Goal: Information Seeking & Learning: Learn about a topic

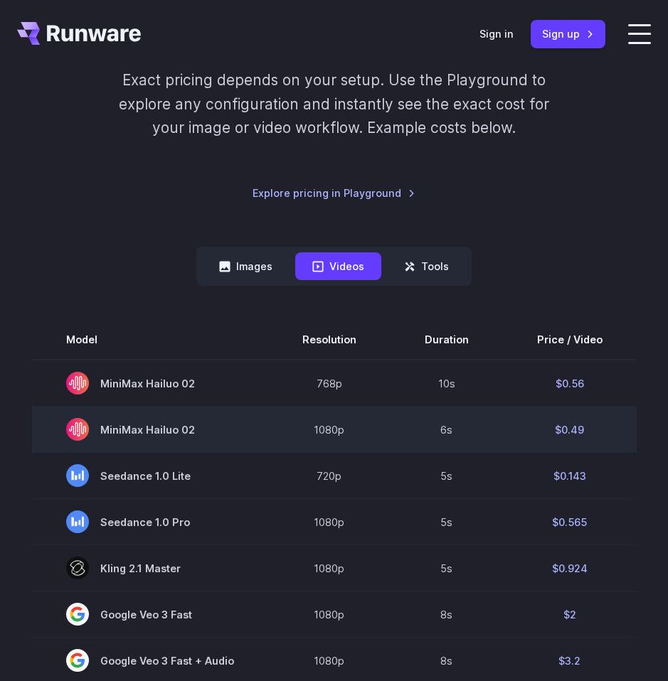
scroll to position [289, 0]
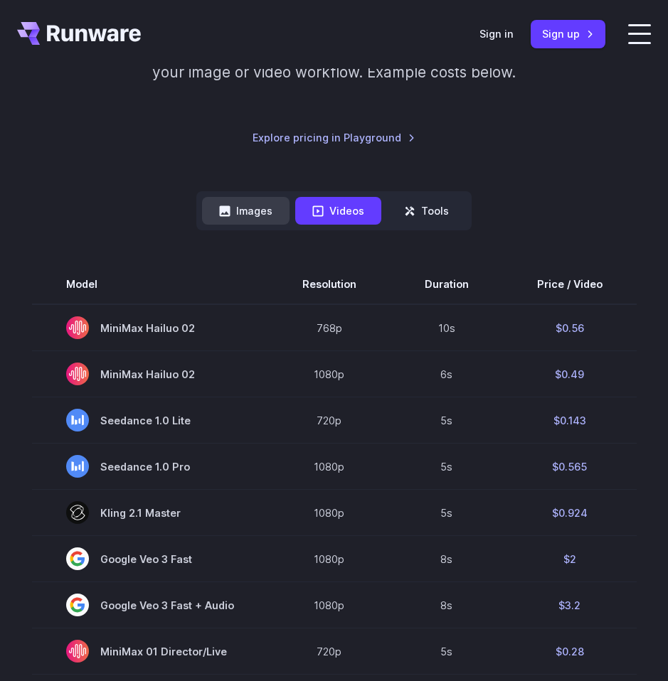
click at [256, 197] on button "Images" at bounding box center [245, 211] width 87 height 28
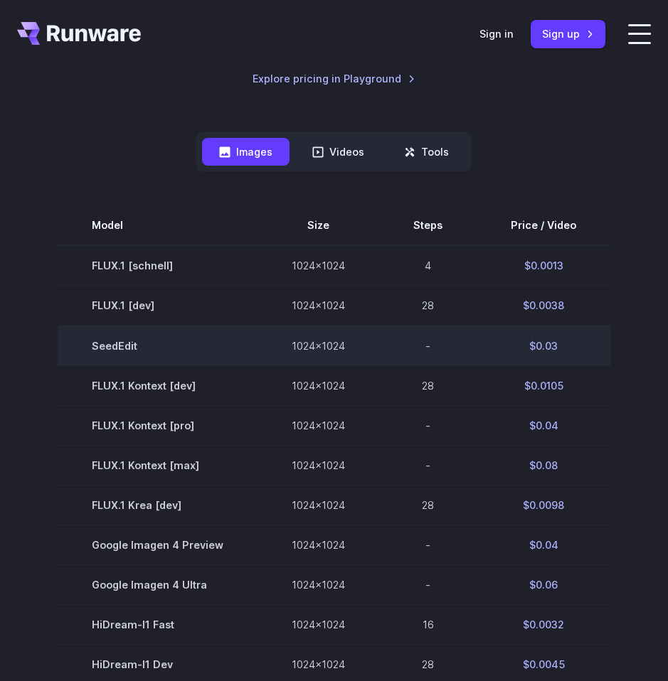
scroll to position [275, 0]
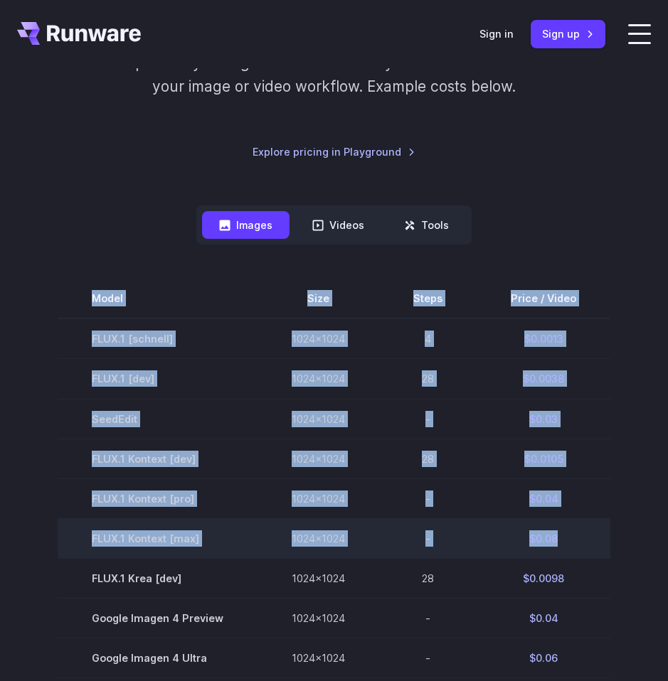
drag, startPoint x: 57, startPoint y: 286, endPoint x: 527, endPoint y: 523, distance: 526.5
click at [527, 523] on section "Model Size Steps Price / Video FLUX.1 [[PERSON_NAME]] 1024x1024 4 $0.0013 FLUX.…" at bounding box center [333, 617] width 633 height 677
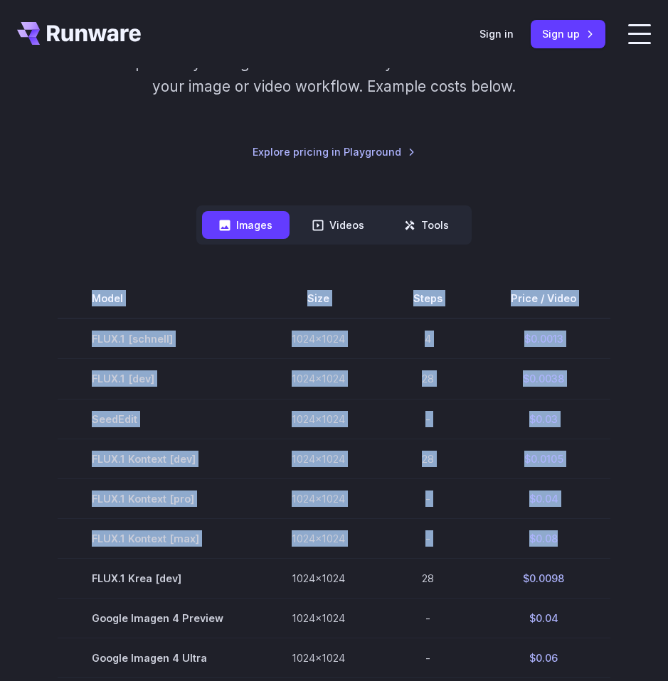
click at [0, 321] on div "Pricing based on what you use Exact pricing depends on your setup. Use the Play…" at bounding box center [334, 458] width 668 height 1125
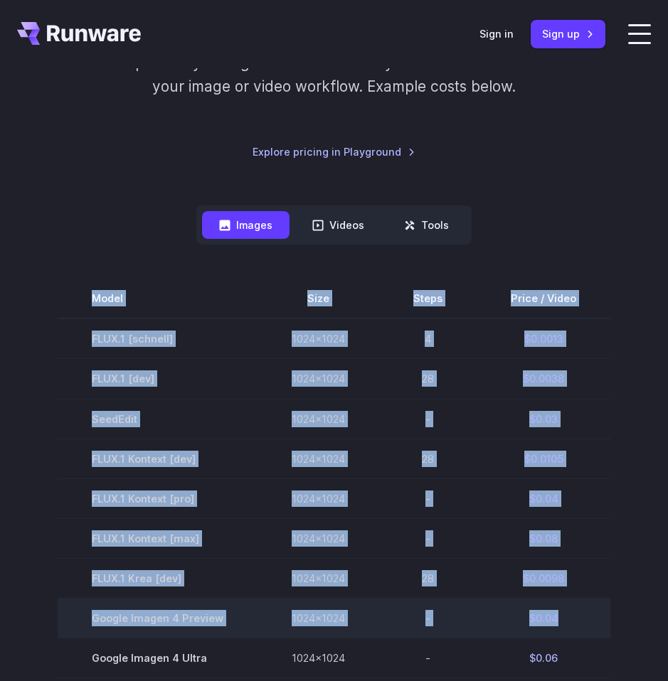
drag, startPoint x: 32, startPoint y: 250, endPoint x: 564, endPoint y: 596, distance: 634.5
click at [564, 596] on section "Model Size Steps Price / Video FLUX.1 [[PERSON_NAME]] 1024x1024 4 $0.0013 FLUX.…" at bounding box center [333, 617] width 633 height 677
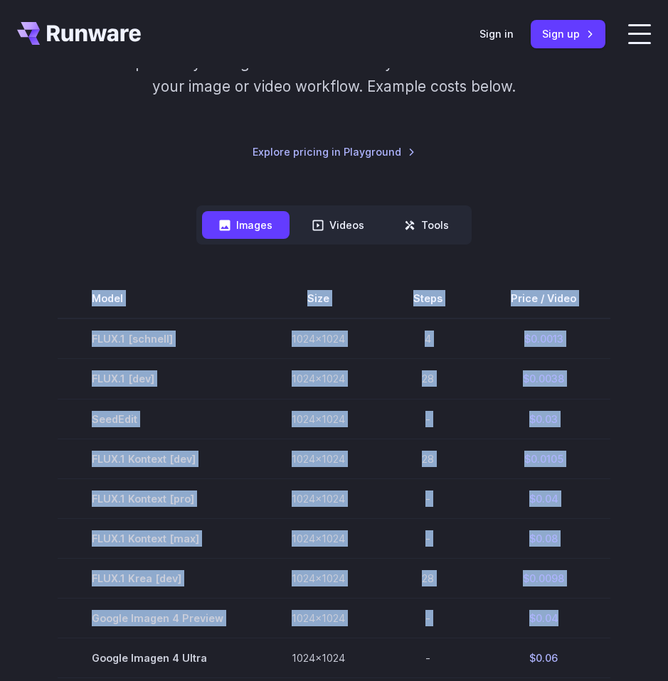
click at [0, 319] on div "Pricing based on what you use Exact pricing depends on your setup. Use the Play…" at bounding box center [334, 458] width 668 height 1125
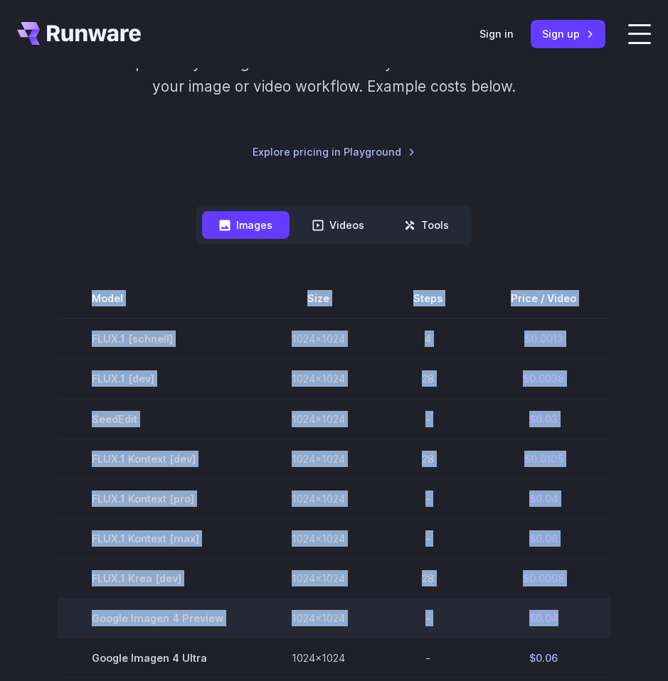
drag, startPoint x: 86, startPoint y: 308, endPoint x: 605, endPoint y: 590, distance: 590.7
click at [605, 590] on section "Model Size Steps Price / Video FLUX.1 [[PERSON_NAME]] 1024x1024 4 $0.0013 FLUX.…" at bounding box center [333, 617] width 633 height 677
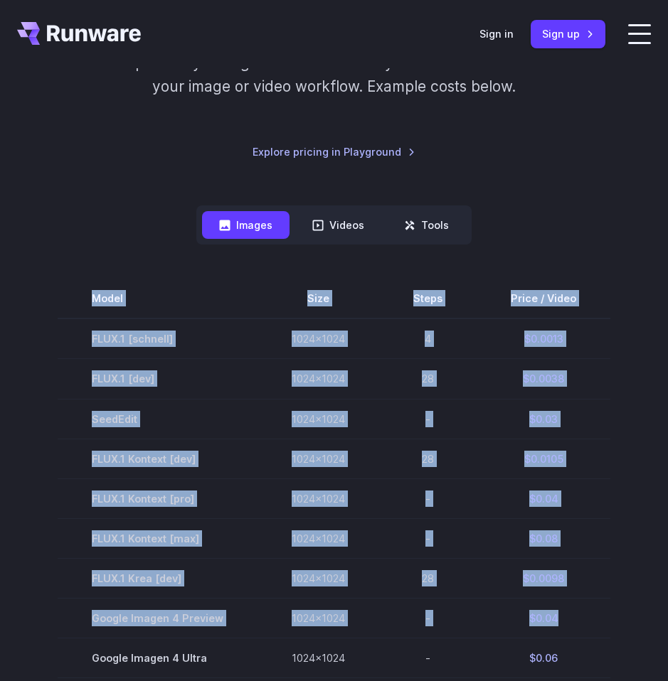
click at [18, 357] on section "Model Size Steps Price / Video FLUX.1 [[PERSON_NAME]] 1024x1024 4 $0.0013 FLUX.…" at bounding box center [333, 617] width 633 height 677
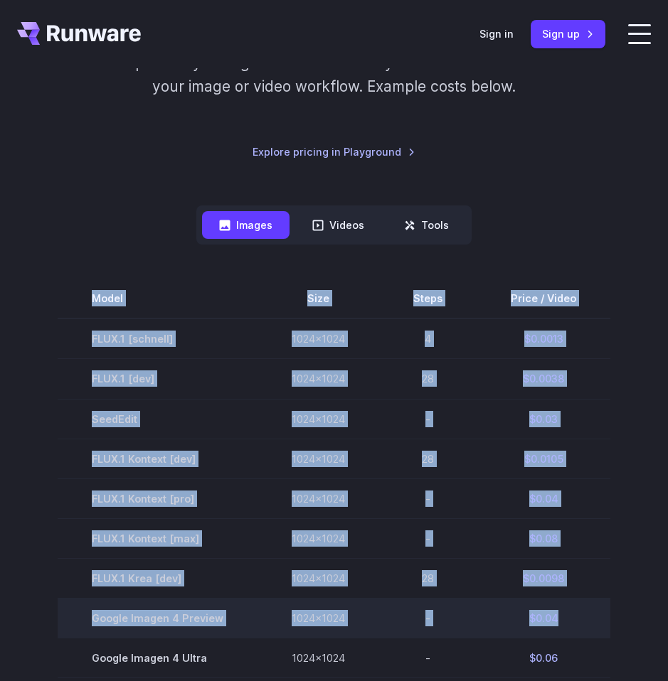
drag, startPoint x: 23, startPoint y: 289, endPoint x: 559, endPoint y: 596, distance: 618.1
click at [558, 596] on section "Model Size Steps Price / Video FLUX.1 [[PERSON_NAME]] 1024x1024 4 $0.0013 FLUX.…" at bounding box center [333, 617] width 633 height 677
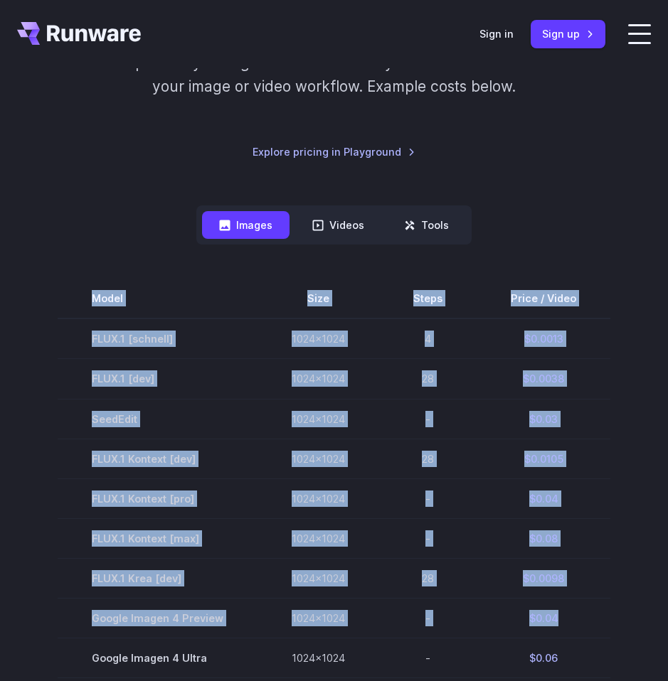
click at [17, 341] on section "Model Size Steps Price / Video FLUX.1 [[PERSON_NAME]] 1024x1024 4 $0.0013 FLUX.…" at bounding box center [333, 617] width 633 height 677
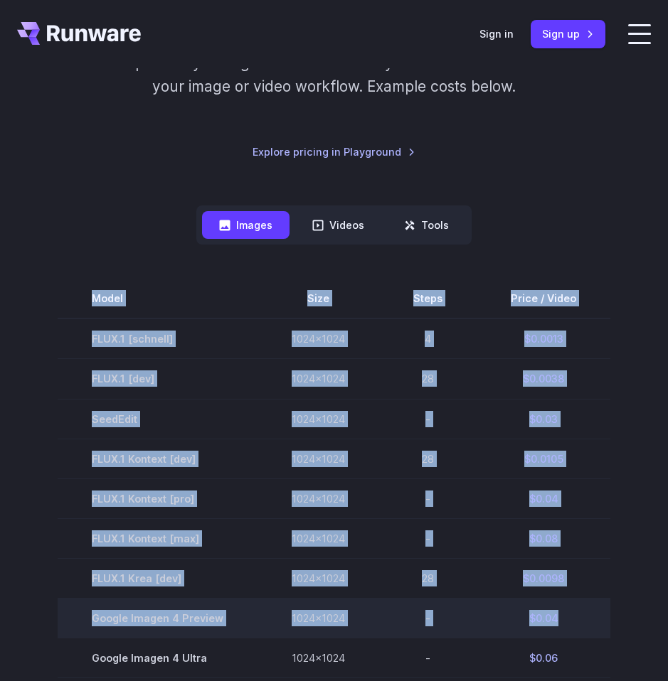
drag, startPoint x: 50, startPoint y: 316, endPoint x: 589, endPoint y: 590, distance: 604.4
click at [595, 593] on section "Model Size Steps Price / Video FLUX.1 [[PERSON_NAME]] 1024x1024 4 $0.0013 FLUX.…" at bounding box center [333, 617] width 633 height 677
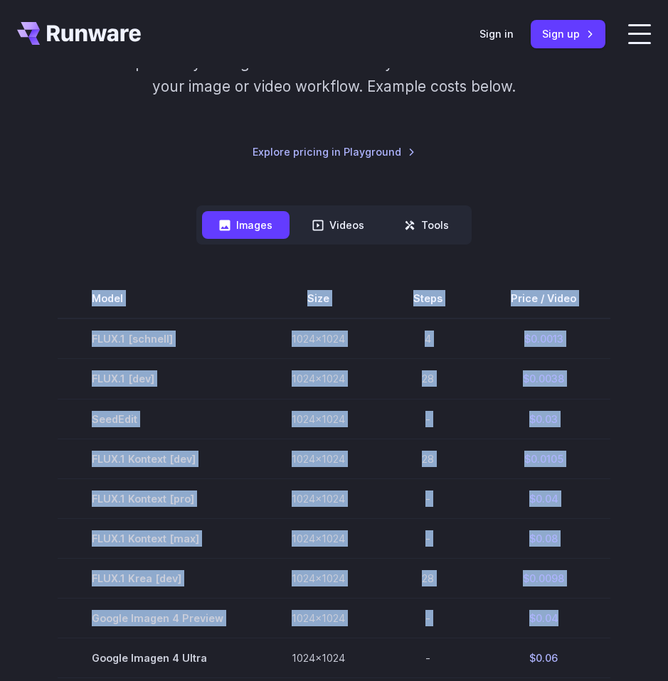
click at [17, 406] on section "Model Size Steps Price / Video FLUX.1 [[PERSON_NAME]] 1024x1024 4 $0.0013 FLUX.…" at bounding box center [333, 617] width 633 height 677
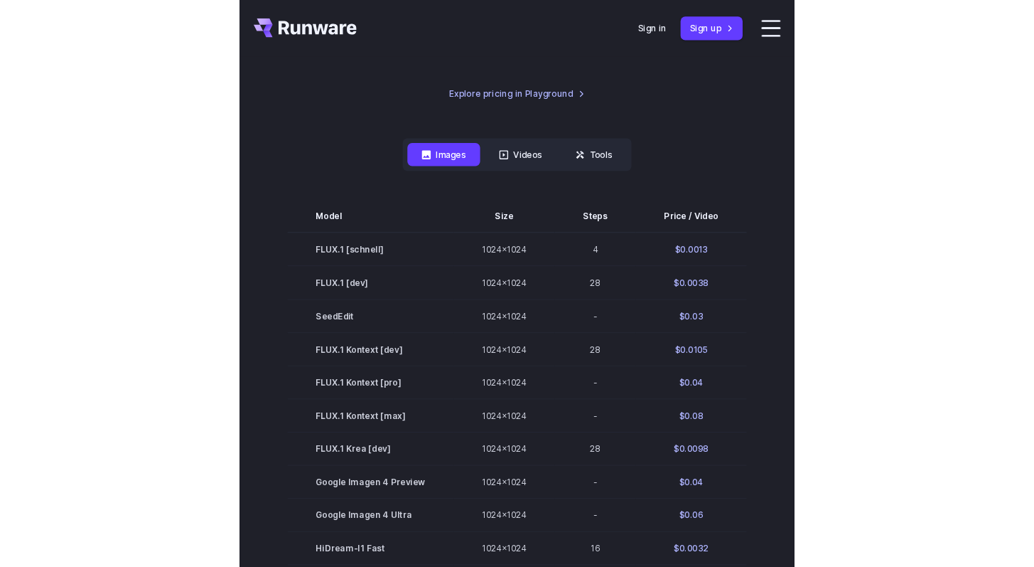
scroll to position [266, 0]
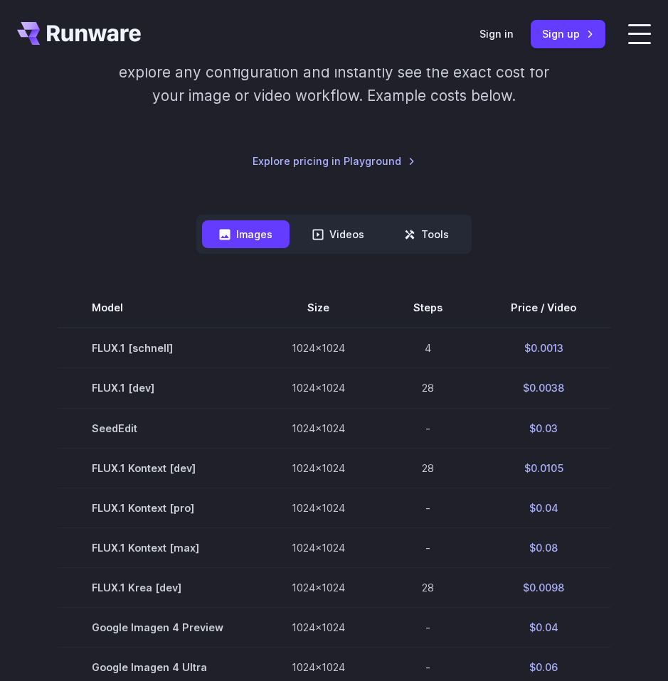
click at [120, 215] on div "Images Videos Tools ****** ****** ***** Model Size Steps Price / Video FLUX.1 […" at bounding box center [333, 590] width 633 height 751
click at [341, 220] on button "Videos" at bounding box center [338, 234] width 86 height 28
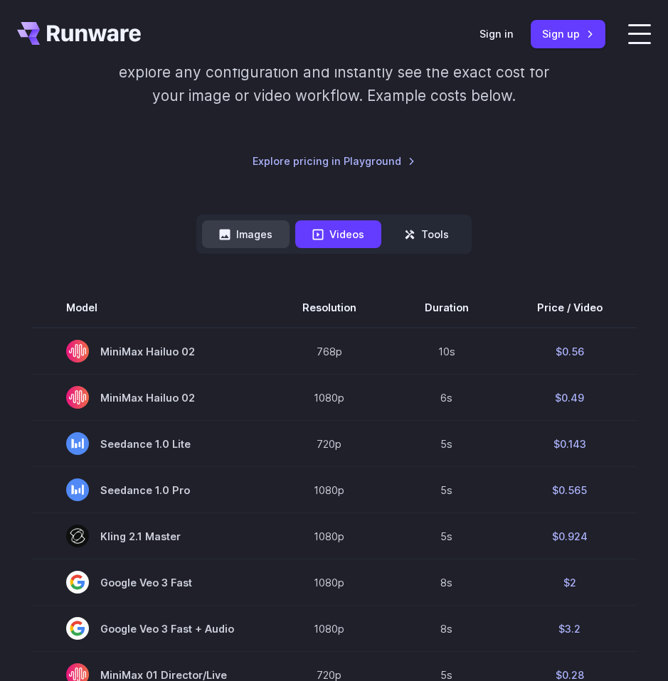
click at [266, 220] on button "Images" at bounding box center [245, 234] width 87 height 28
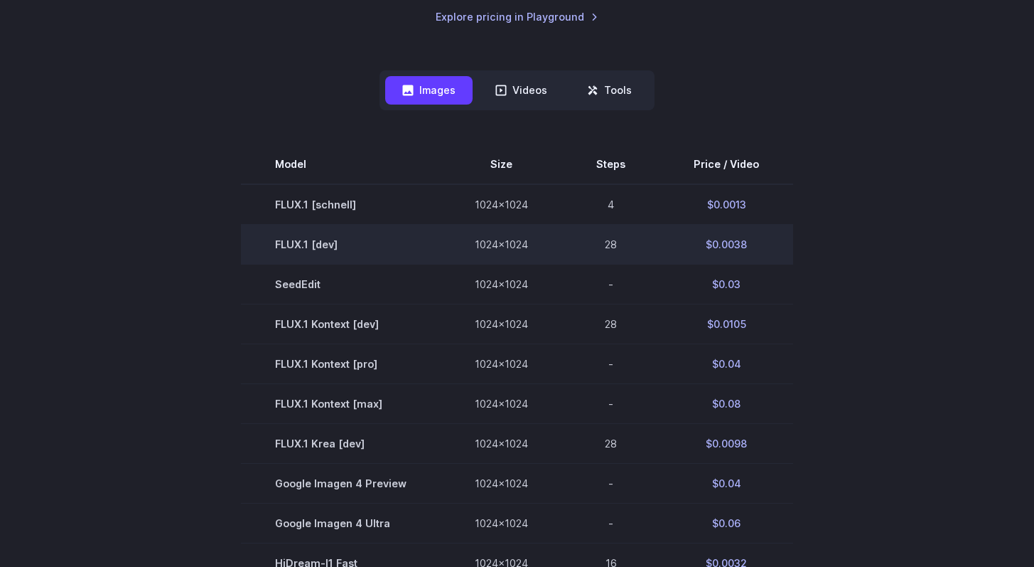
scroll to position [365, 0]
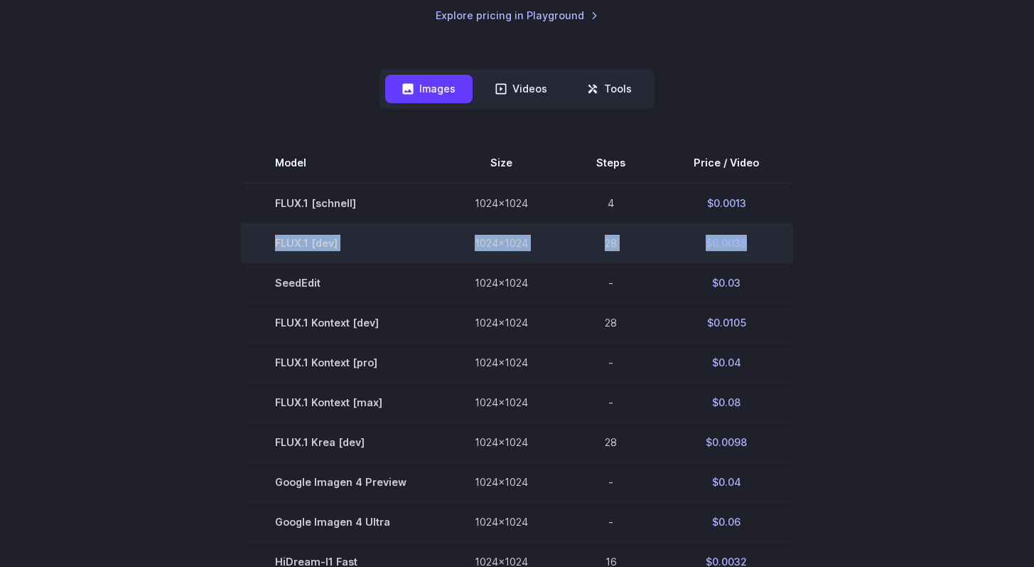
drag, startPoint x: 279, startPoint y: 211, endPoint x: 761, endPoint y: 210, distance: 482.0
click at [667, 223] on tr "FLUX.1 [dev] 1024x1024 28 $0.0038" at bounding box center [517, 243] width 552 height 40
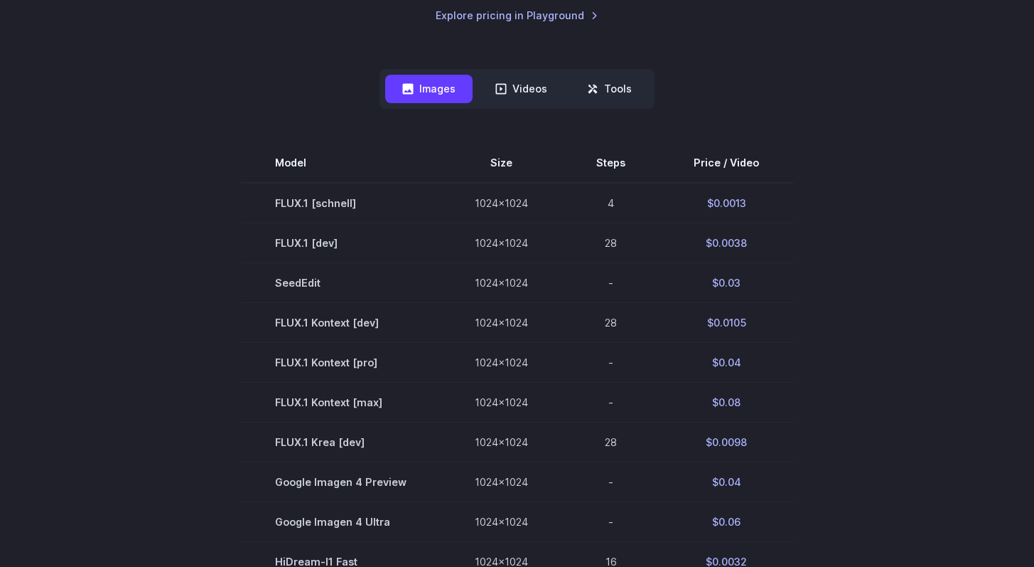
click at [667, 200] on section "Model Size Steps Price / Video FLUX.1 [[PERSON_NAME]] 1024x1024 4 $0.0013 FLUX.…" at bounding box center [518, 481] width 990 height 677
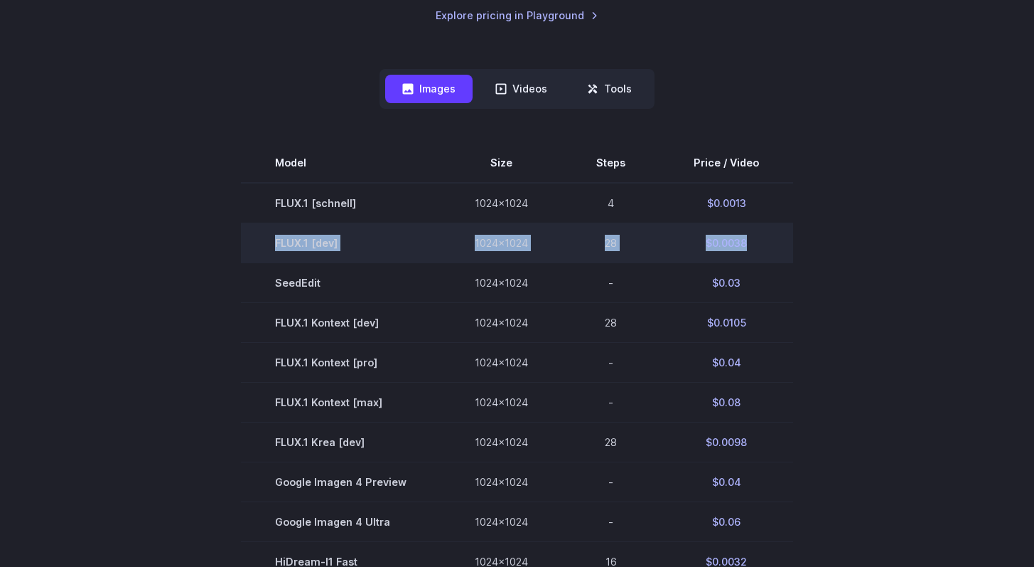
drag, startPoint x: 754, startPoint y: 208, endPoint x: 272, endPoint y: 208, distance: 482.0
click at [272, 223] on tr "FLUX.1 [dev] 1024x1024 28 $0.0038" at bounding box center [517, 243] width 552 height 40
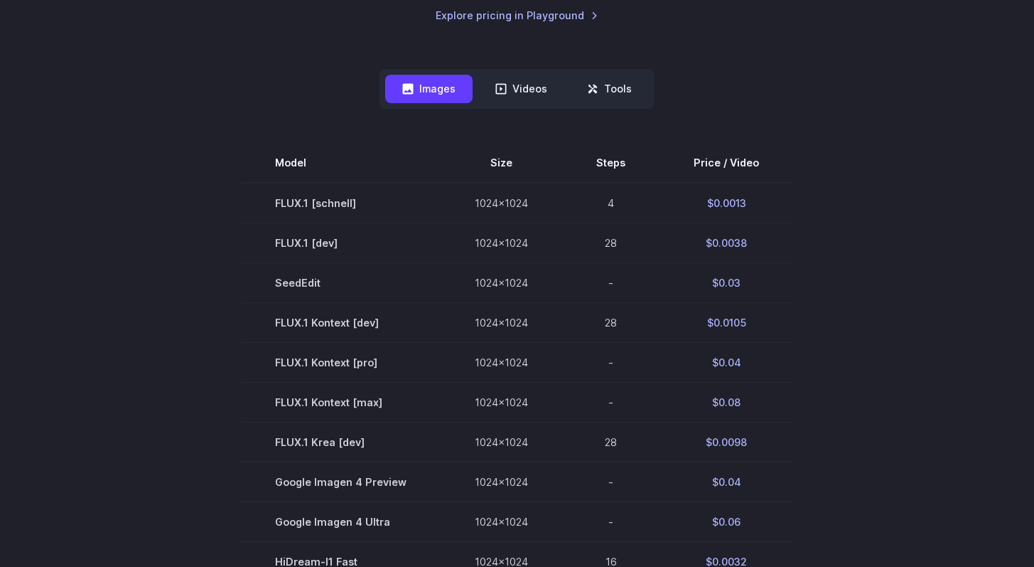
click at [188, 257] on section "Model Size Steps Price / Video FLUX.1 [[PERSON_NAME]] 1024x1024 4 $0.0013 FLUX.…" at bounding box center [518, 481] width 990 height 677
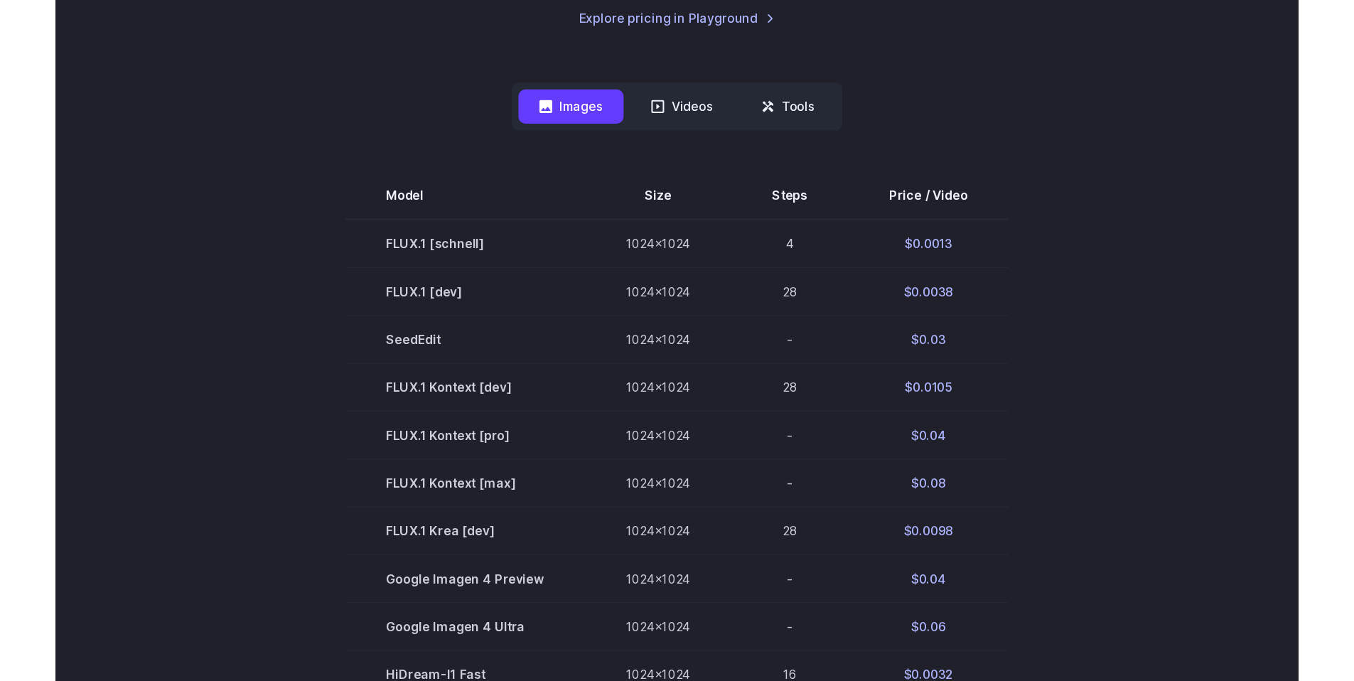
scroll to position [372, 0]
